Goal: Task Accomplishment & Management: Use online tool/utility

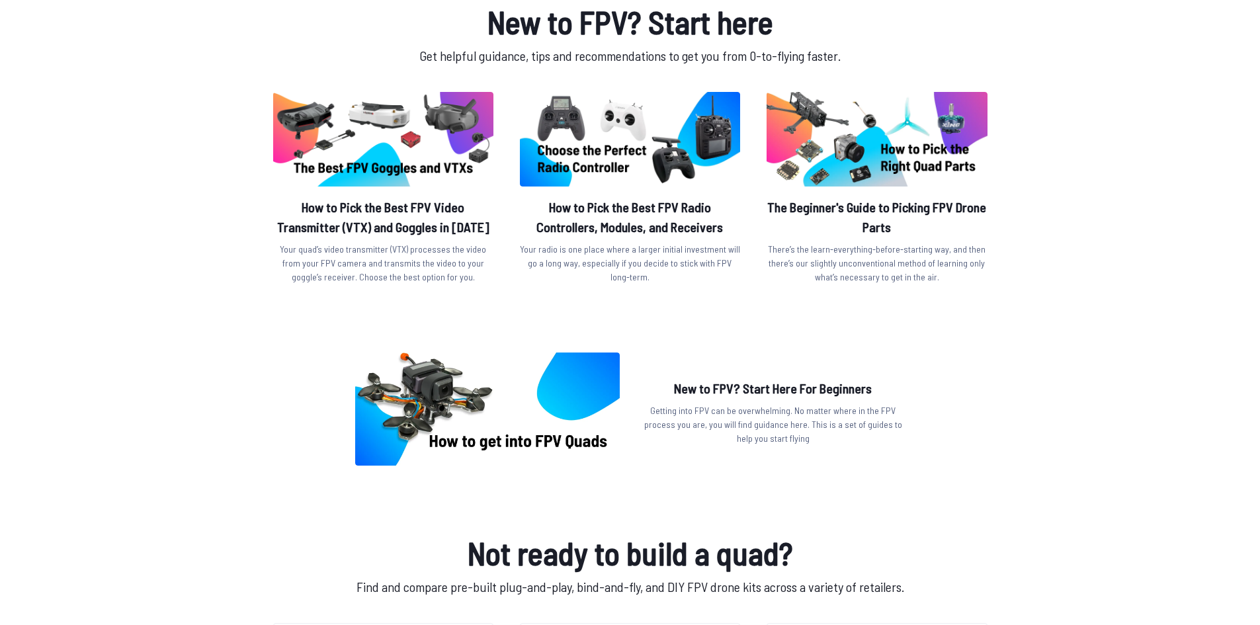
scroll to position [397, 0]
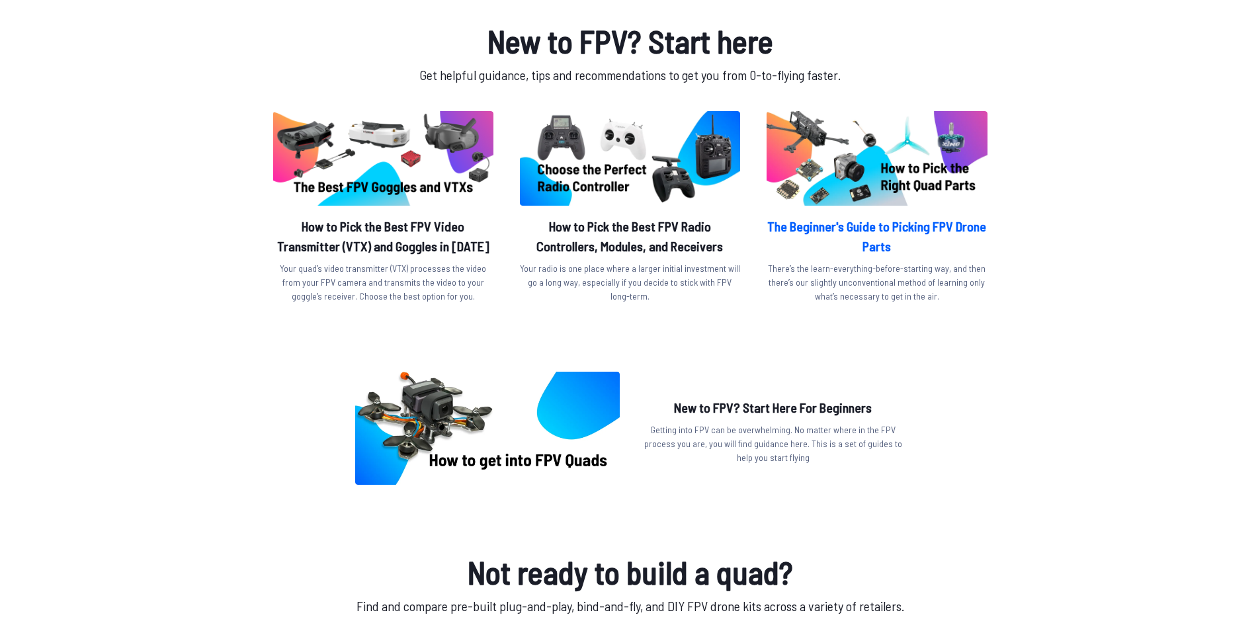
click at [941, 191] on img at bounding box center [877, 158] width 220 height 95
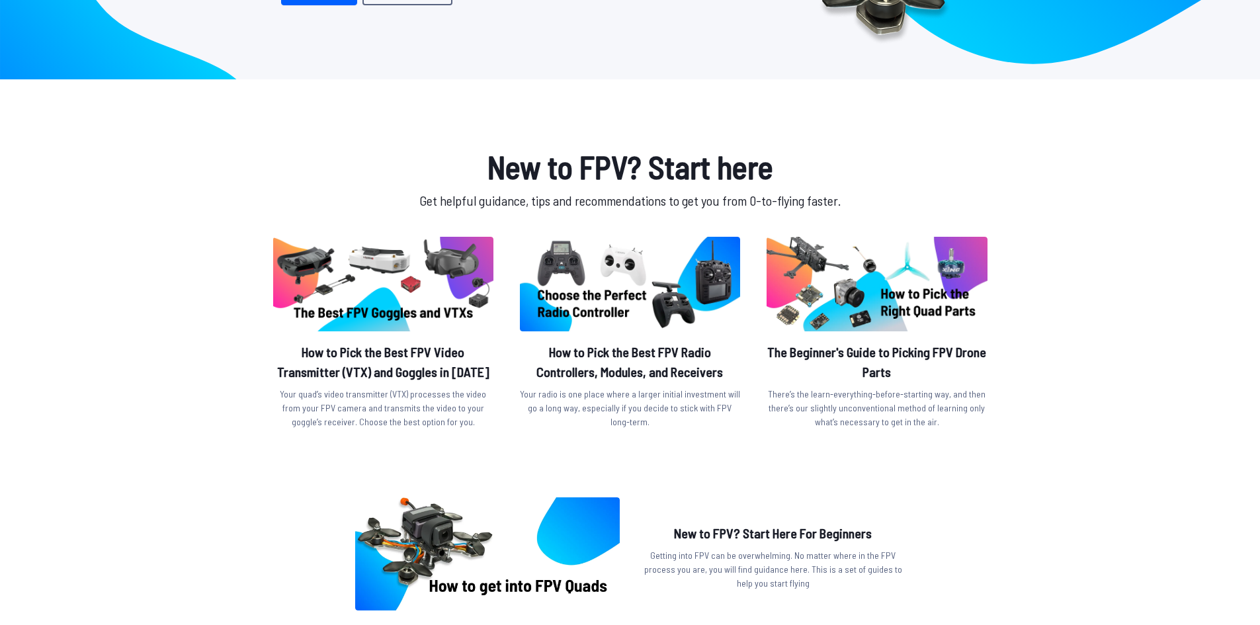
scroll to position [0, 0]
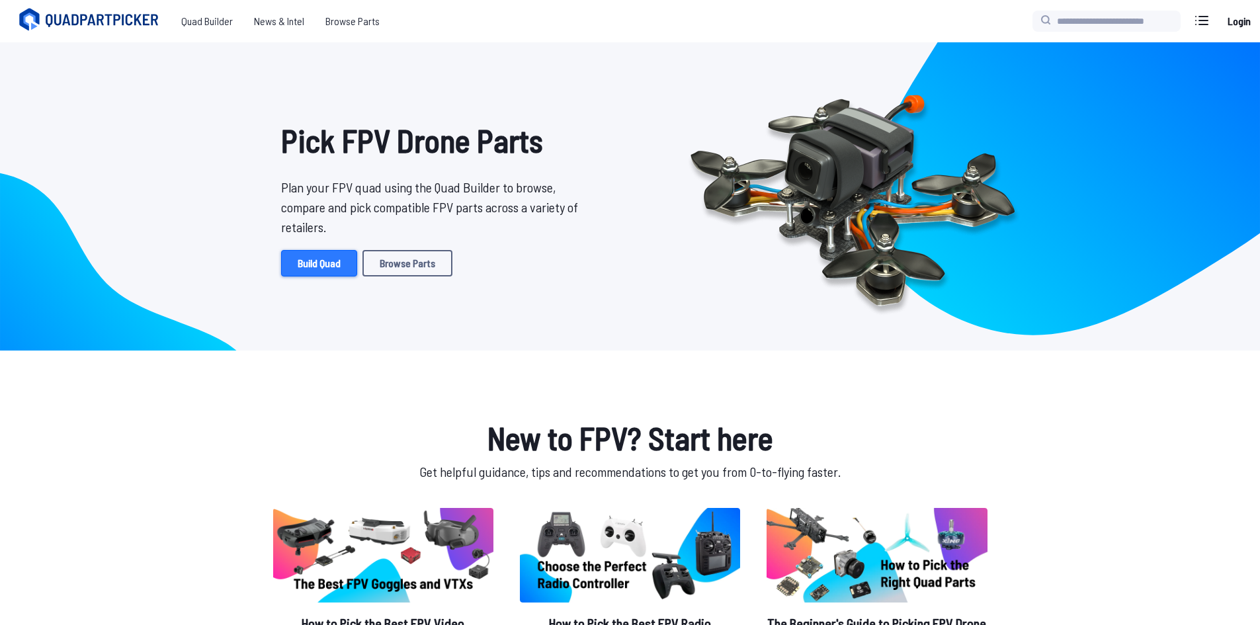
click at [343, 257] on link "Build Quad" at bounding box center [319, 263] width 76 height 26
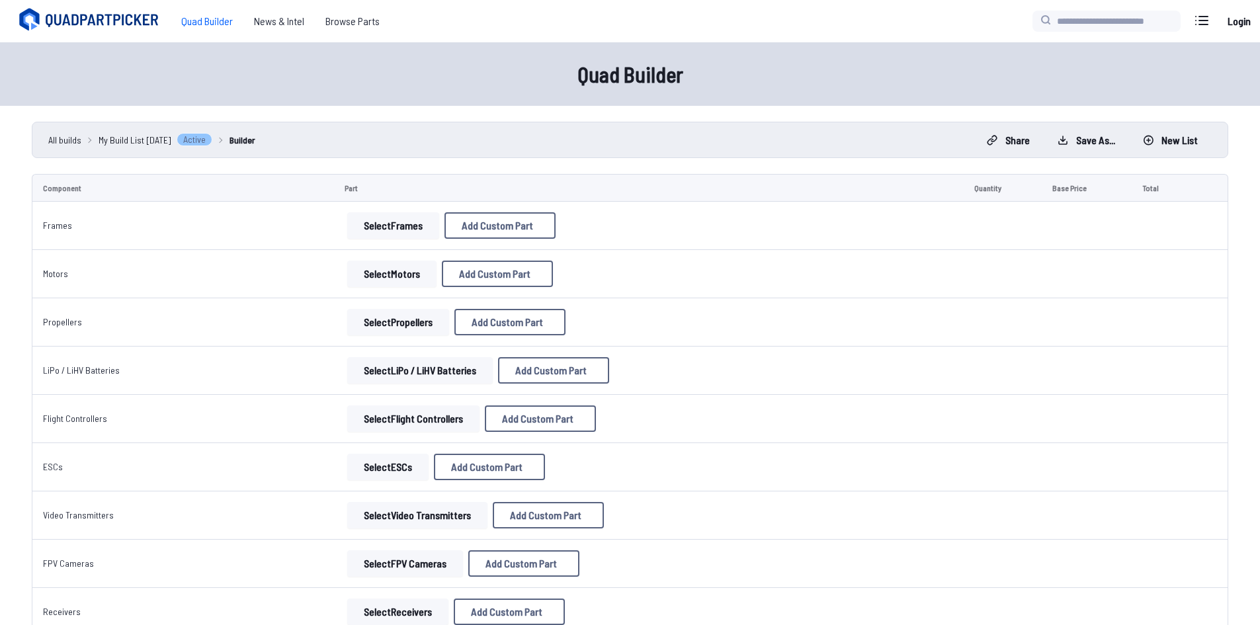
click at [399, 218] on button "Select Frames" at bounding box center [393, 225] width 92 height 26
click at [396, 228] on button "Select Frames" at bounding box center [393, 225] width 92 height 26
click at [455, 220] on button "Add Custom Part" at bounding box center [500, 225] width 111 height 26
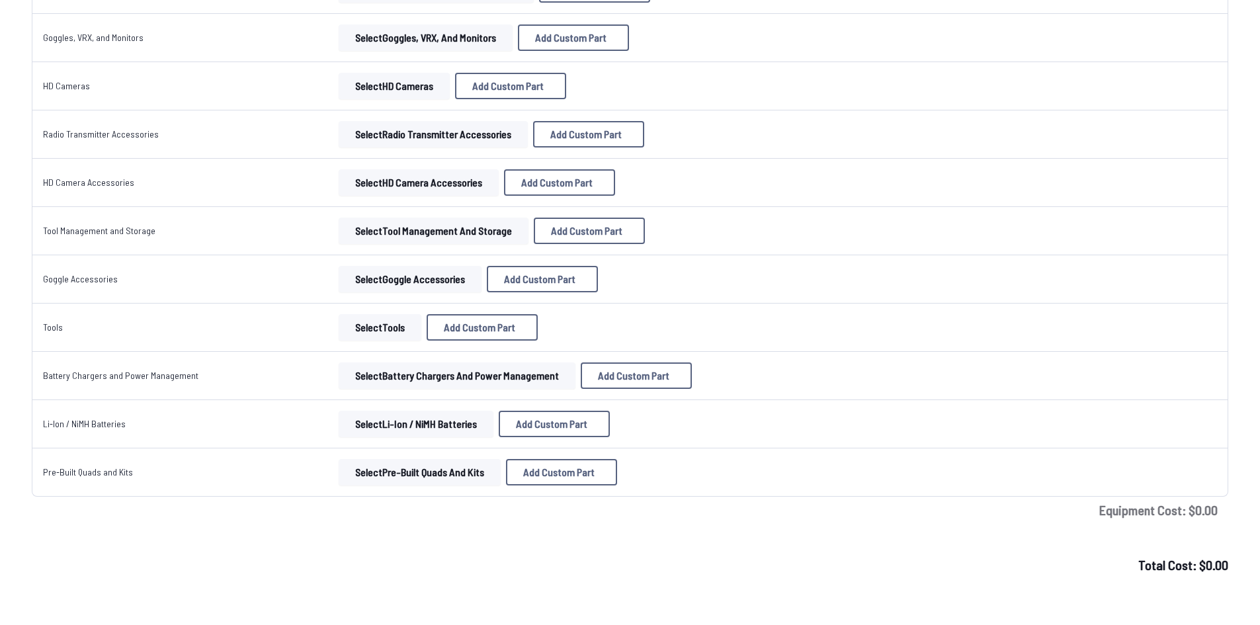
scroll to position [1015, 0]
